Goal: Task Accomplishment & Management: Use online tool/utility

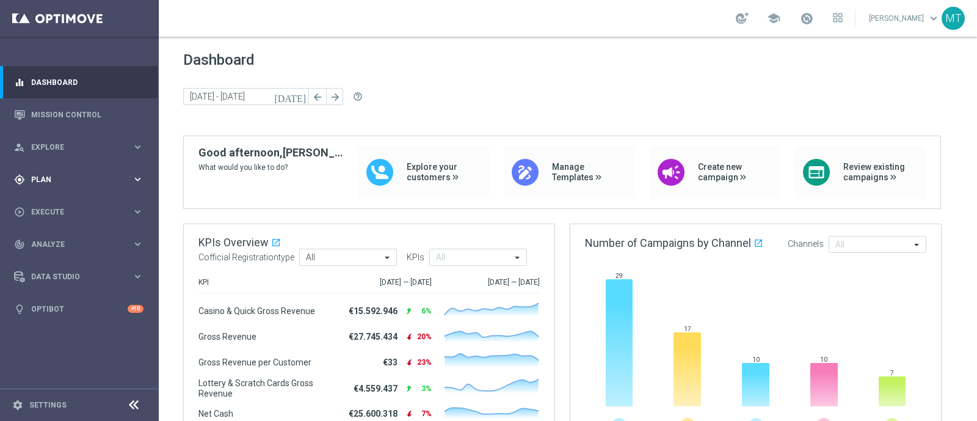
click at [76, 178] on span "Plan" at bounding box center [81, 179] width 101 height 7
click at [55, 236] on button "Templates keyboard_arrow_right" at bounding box center [88, 241] width 112 height 10
click at [62, 265] on div "Optimail" at bounding box center [98, 259] width 120 height 18
click at [54, 256] on link "Optimail" at bounding box center [82, 260] width 89 height 10
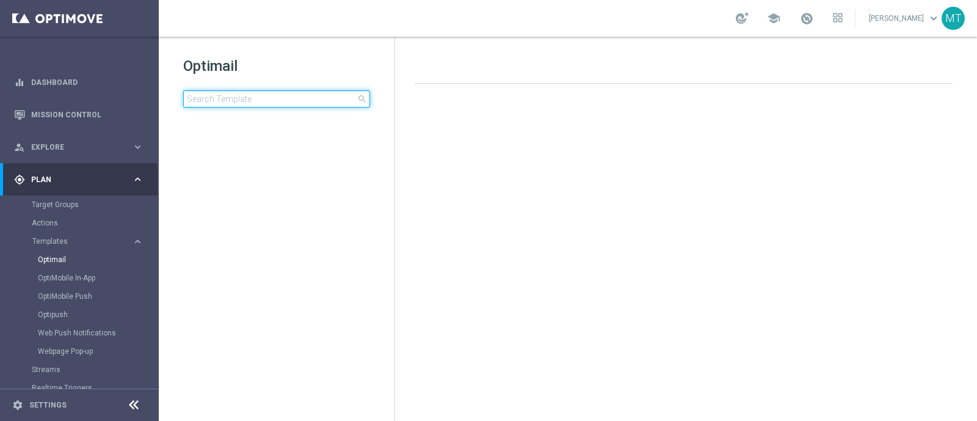
click at [309, 90] on input at bounding box center [276, 98] width 187 height 17
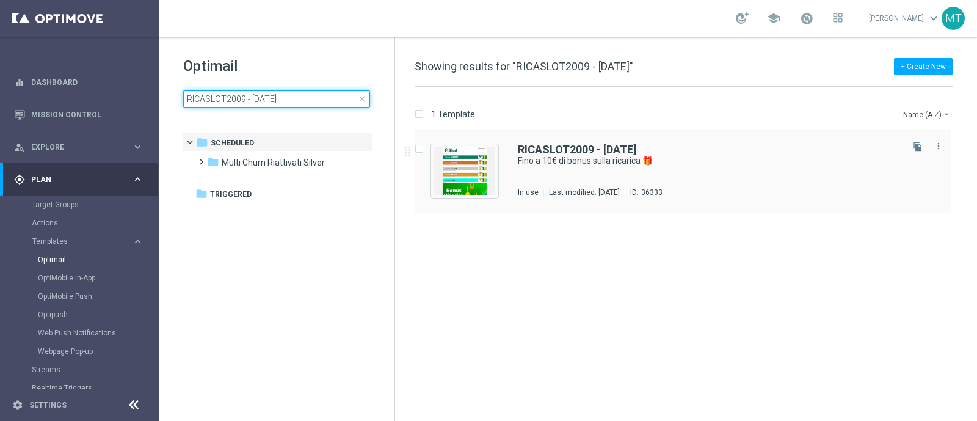
type input "RICASLOT2009 - [DATE]"
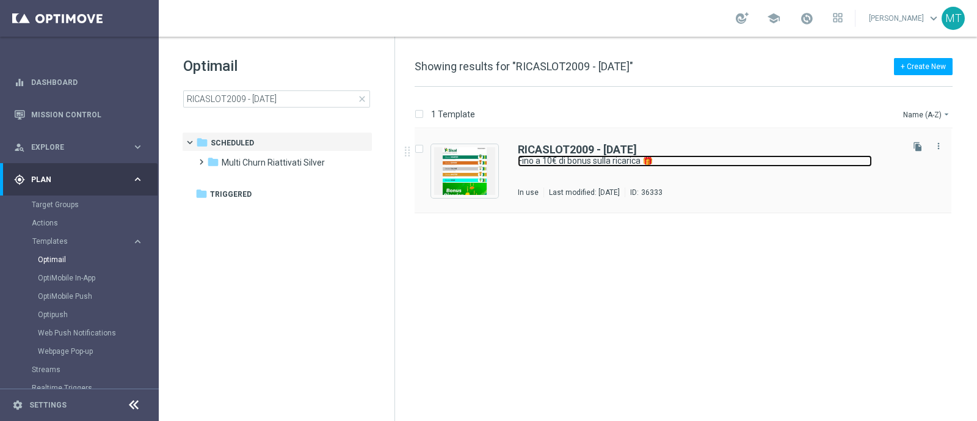
click at [579, 160] on link "Fino a 10€ di bonus sulla ricarica 🎁" at bounding box center [695, 161] width 354 height 12
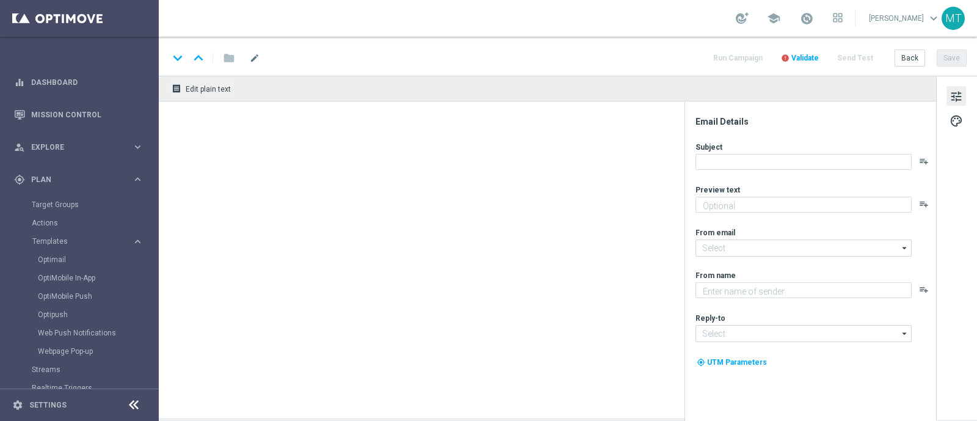
type textarea "Scopri la nuova promozione 🎯"
type input "[EMAIL_ADDRESS][DOMAIN_NAME]"
type textarea "Sisal"
type input "[EMAIL_ADDRESS][DOMAIN_NAME]"
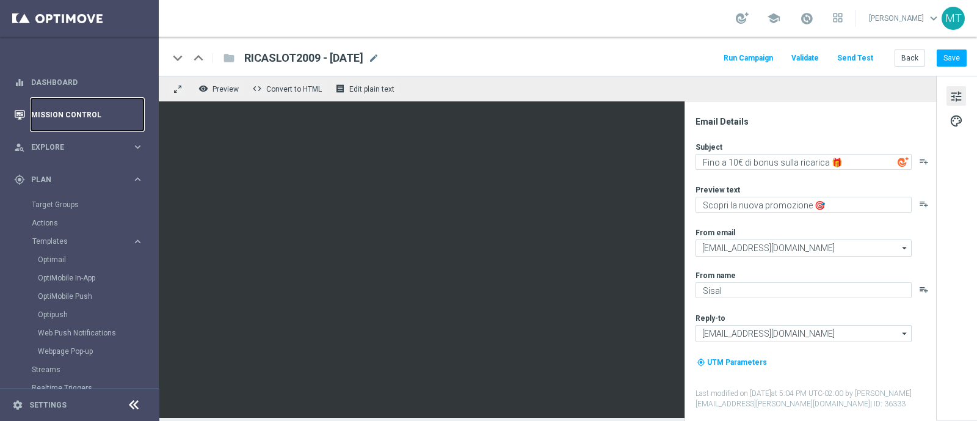
click at [67, 118] on link "Mission Control" at bounding box center [87, 114] width 112 height 32
